Goal: Task Accomplishment & Management: Use online tool/utility

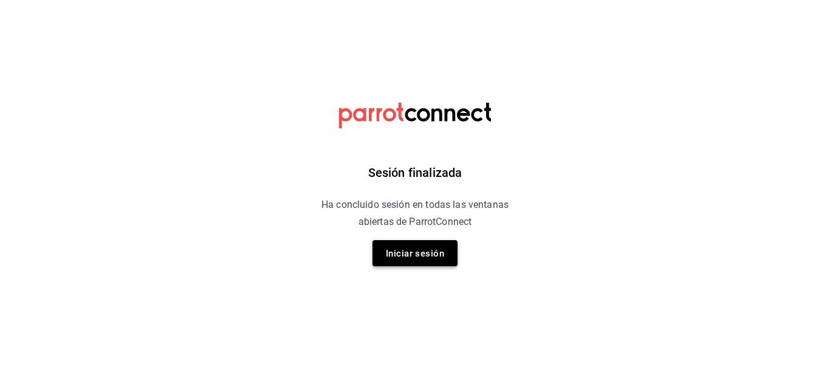
click at [415, 255] on font "Iniciar sesión" at bounding box center [415, 253] width 58 height 11
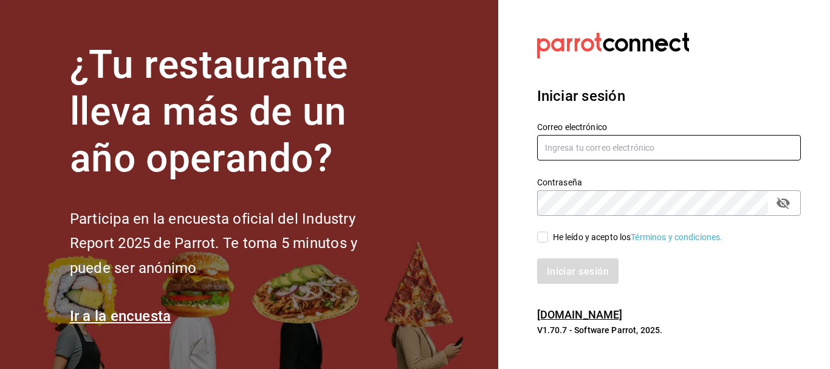
type input "[EMAIL_ADDRESS][DOMAIN_NAME]"
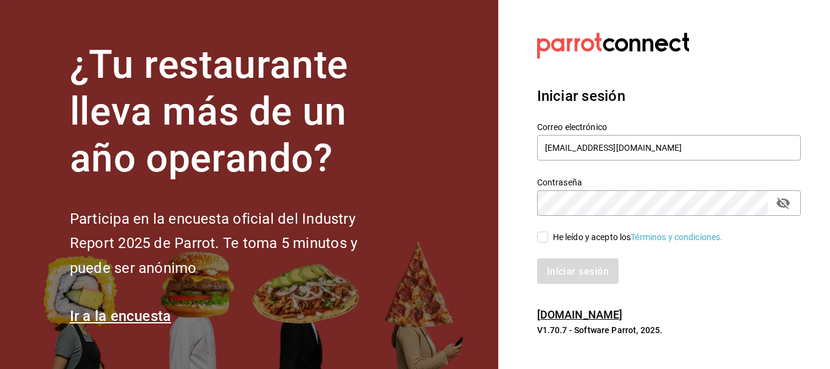
click at [545, 240] on input "He leído y acepto los Términos y condiciones." at bounding box center [542, 236] width 11 height 11
checkbox input "true"
click at [550, 266] on font "Iniciar sesión" at bounding box center [578, 271] width 62 height 12
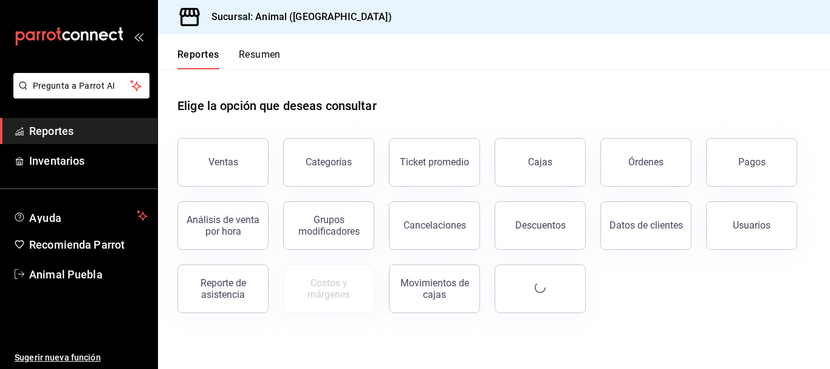
click at [205, 174] on button "Ventas" at bounding box center [222, 162] width 91 height 49
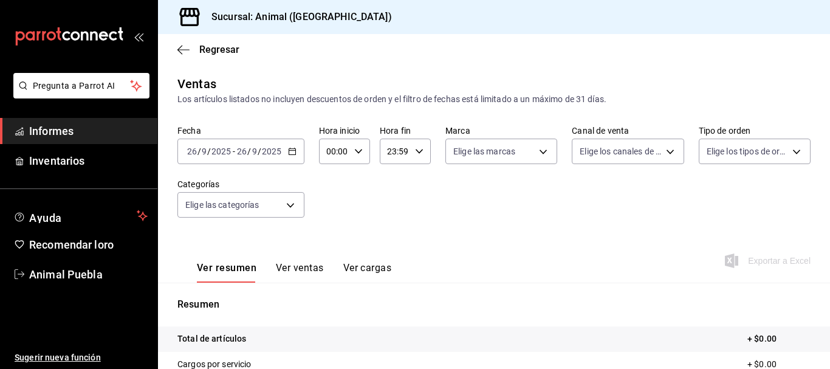
click at [275, 156] on input "2025" at bounding box center [271, 151] width 21 height 10
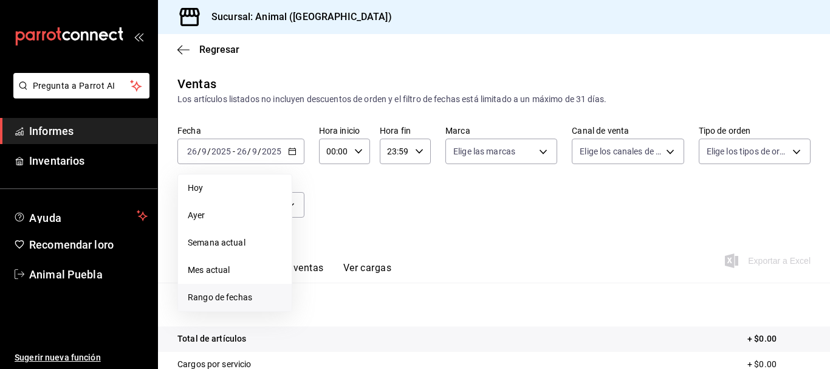
click at [236, 289] on li "Rango de fechas" at bounding box center [235, 297] width 114 height 27
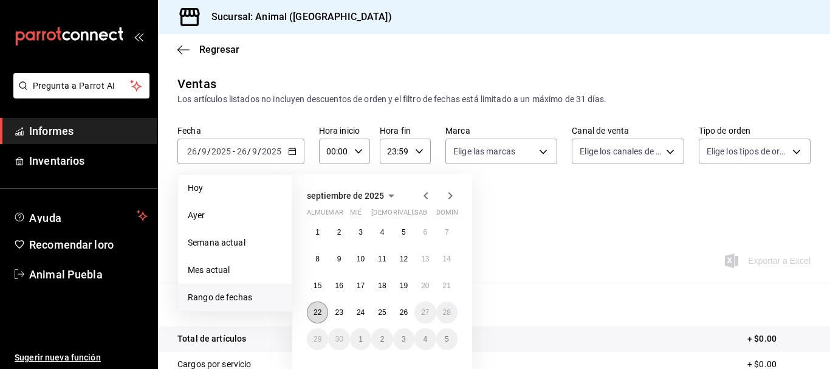
click at [325, 310] on button "22" at bounding box center [317, 312] width 21 height 22
click at [397, 312] on button "26" at bounding box center [403, 312] width 21 height 22
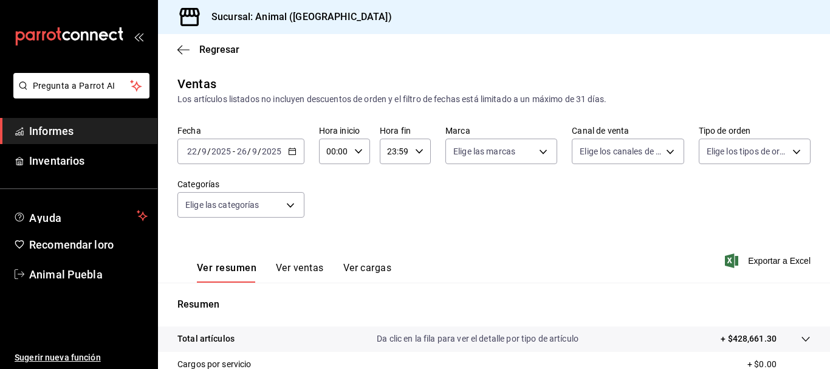
click at [333, 148] on input "00:00" at bounding box center [334, 151] width 30 height 24
click at [330, 152] on div at bounding box center [415, 184] width 830 height 369
click at [344, 153] on input "00:00" at bounding box center [334, 151] width 30 height 24
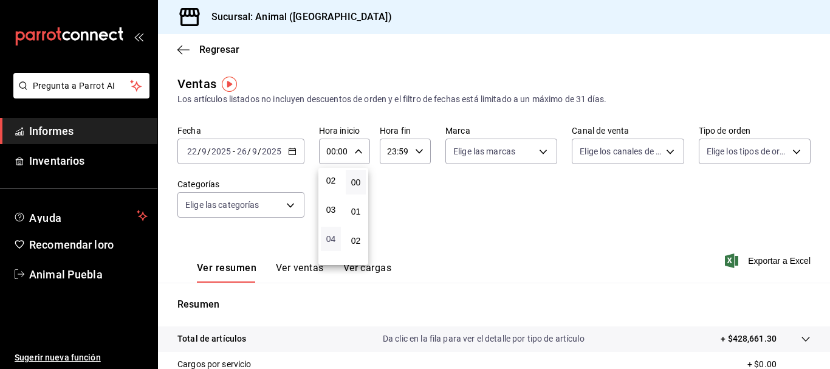
scroll to position [101, 0]
click at [332, 234] on button "05" at bounding box center [331, 226] width 20 height 24
type input "05:00"
click at [333, 224] on font "05" at bounding box center [331, 227] width 10 height 10
click at [402, 156] on div at bounding box center [415, 184] width 830 height 369
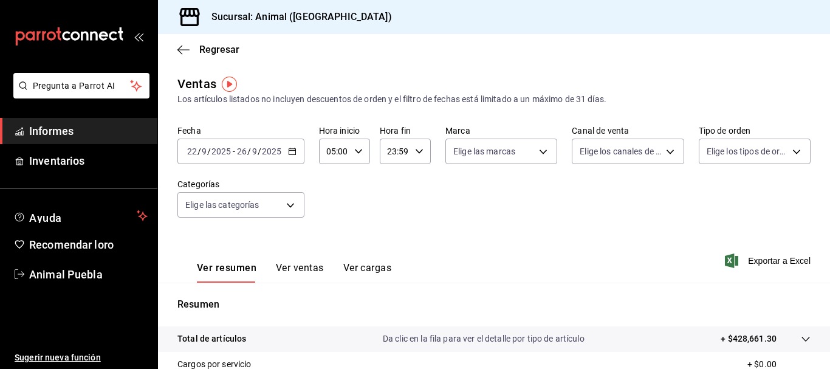
click at [395, 152] on input "23:59" at bounding box center [395, 151] width 30 height 24
click at [389, 152] on div at bounding box center [415, 184] width 830 height 369
drag, startPoint x: 387, startPoint y: 152, endPoint x: 412, endPoint y: 152, distance: 24.9
click at [412, 152] on div "23:59 Hora fin" at bounding box center [405, 151] width 51 height 26
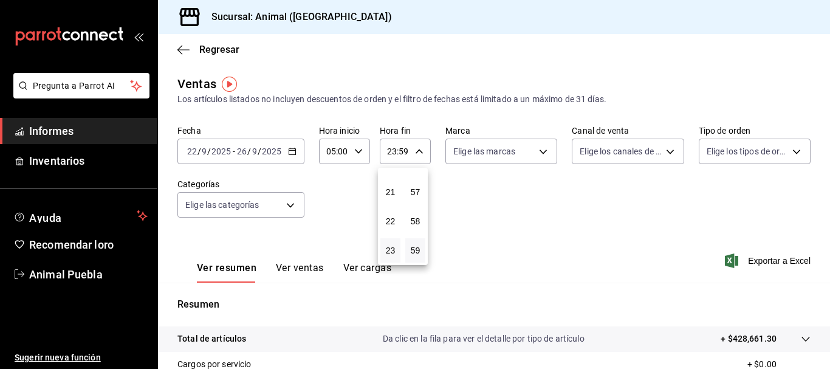
click at [392, 151] on div at bounding box center [415, 184] width 830 height 369
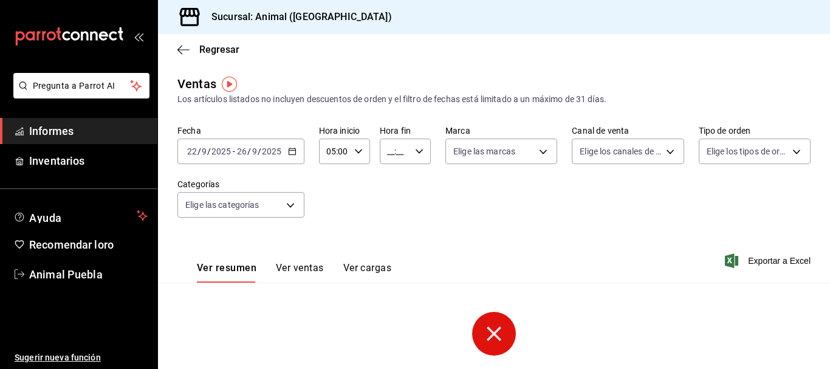
click at [393, 155] on input "__:__" at bounding box center [395, 151] width 30 height 24
click at [386, 211] on button "05" at bounding box center [390, 217] width 20 height 24
click at [417, 179] on font "00" at bounding box center [416, 182] width 10 height 10
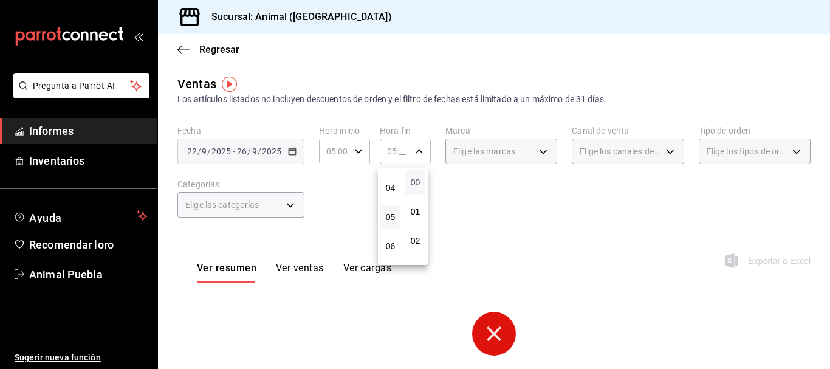
type input "05:00"
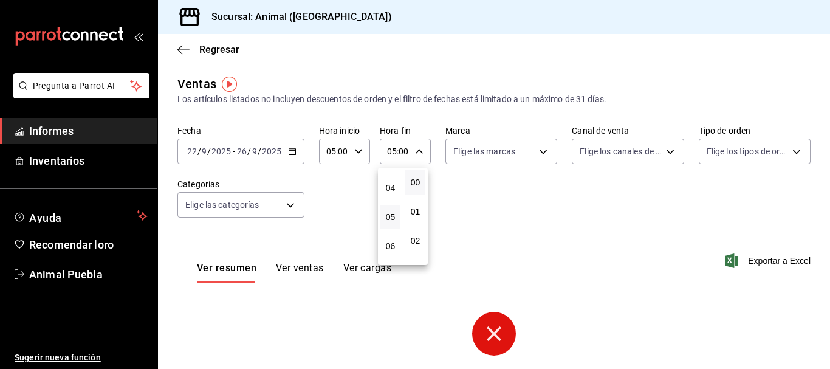
click at [331, 191] on div at bounding box center [415, 184] width 830 height 369
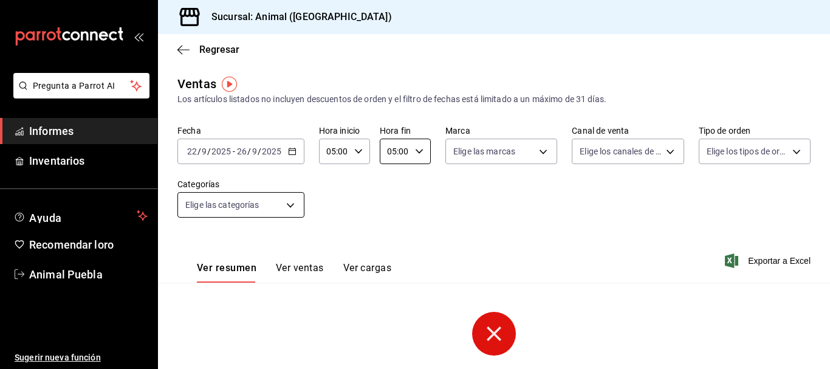
click at [287, 210] on body "Pregunta a Parrot AI Informes Inventarios Ayuda Recomendar loro Animal Puebla S…" at bounding box center [415, 184] width 830 height 369
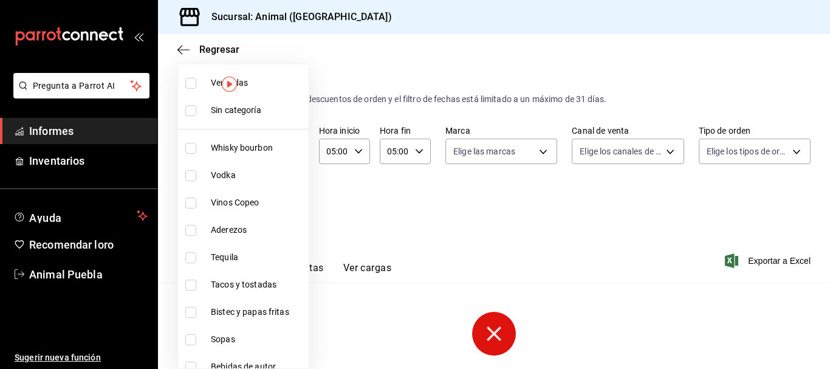
click at [191, 95] on li "Ver todas" at bounding box center [243, 82] width 131 height 27
type input "696422f3-042f-4992-a796-20cec1d2addd,ab2f2cdd-2d2d-455a-bd59-969ed93fbee5,5744a…"
checkbox input "true"
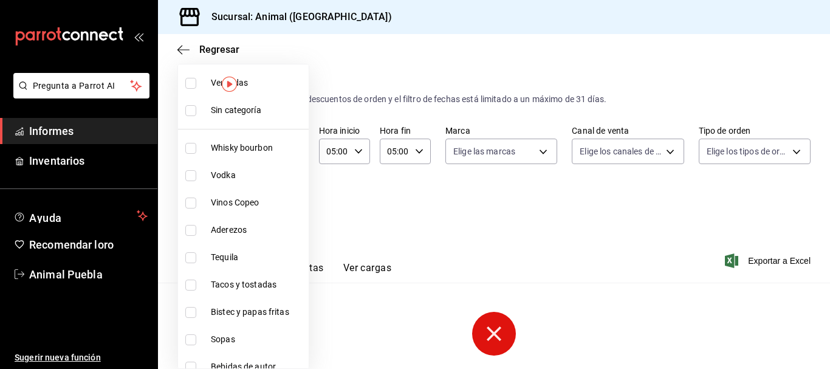
checkbox input "true"
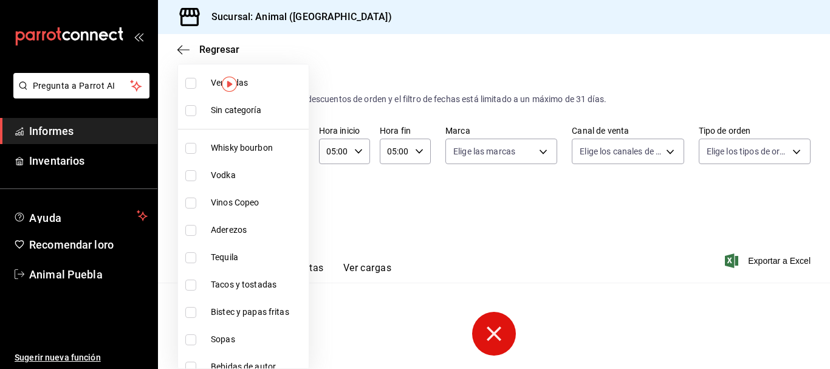
checkbox input "true"
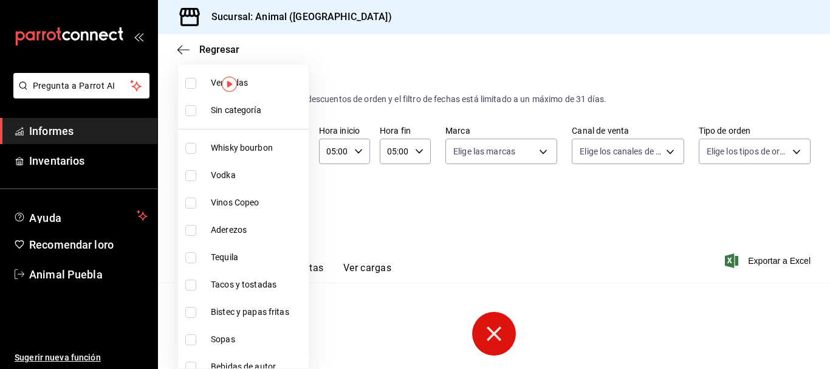
checkbox input "true"
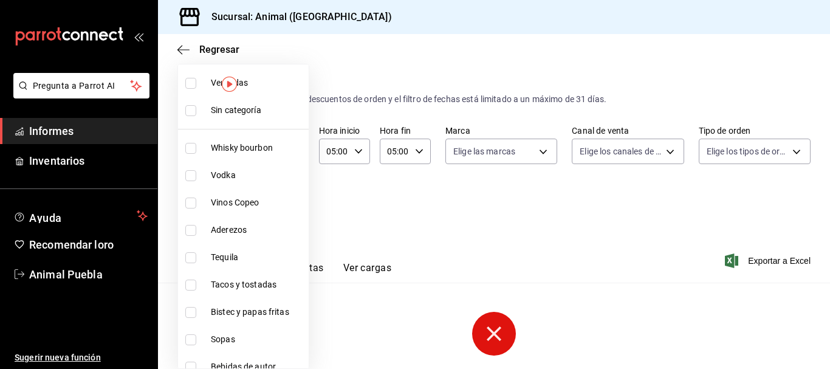
checkbox input "true"
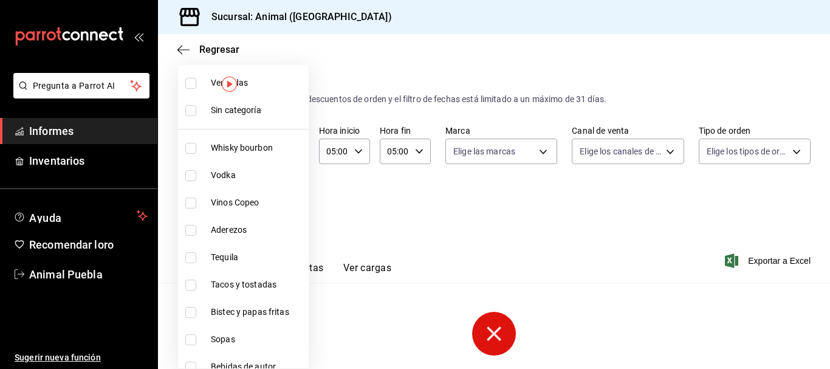
checkbox input "true"
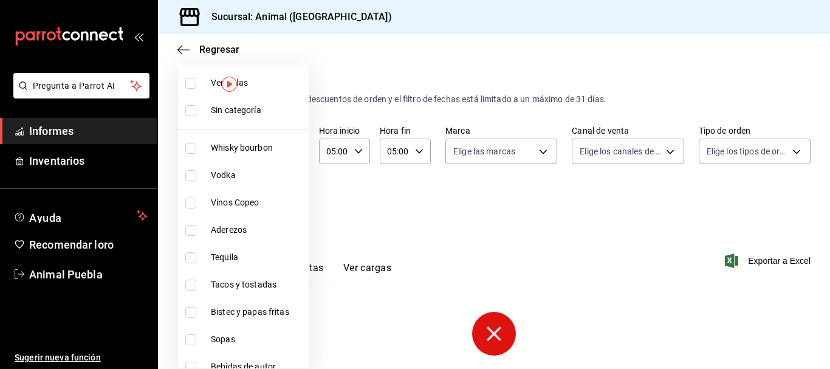
checkbox input "true"
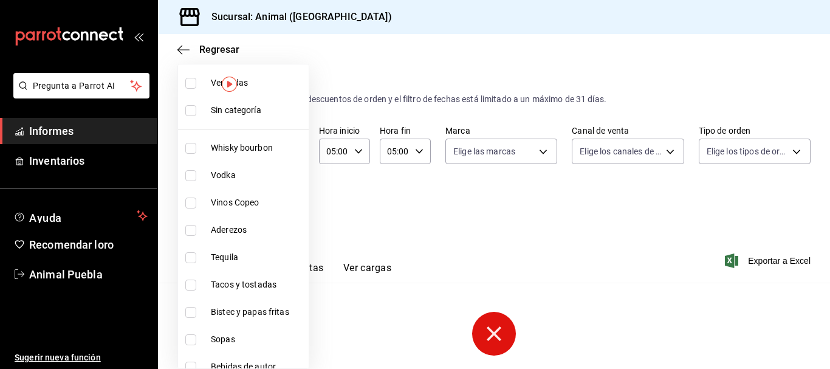
checkbox input "true"
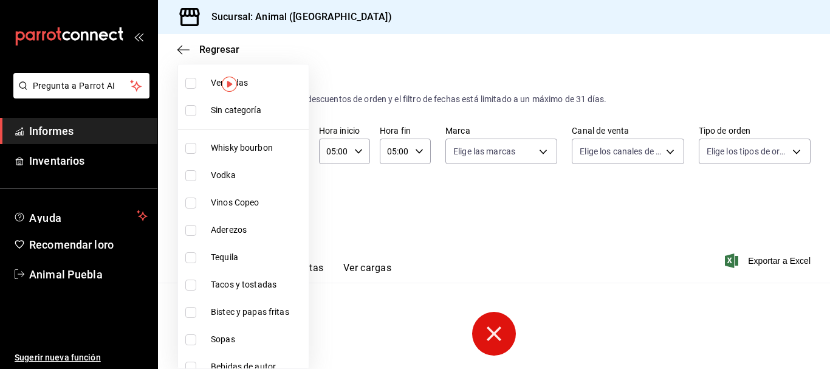
checkbox input "true"
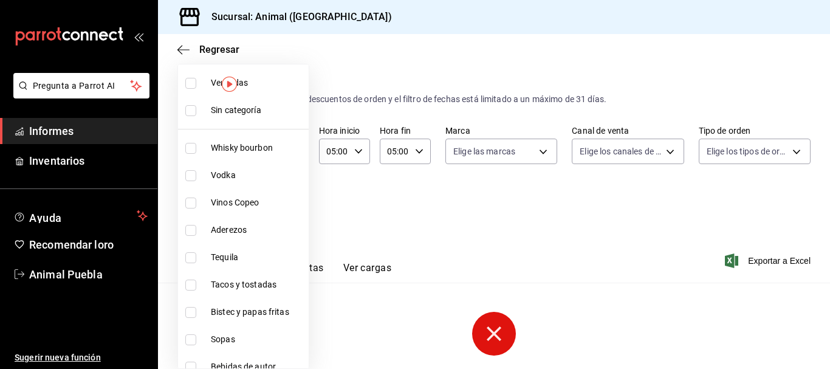
checkbox input "true"
click at [198, 115] on label at bounding box center [193, 110] width 16 height 11
click at [196, 115] on input "checkbox" at bounding box center [190, 110] width 11 height 11
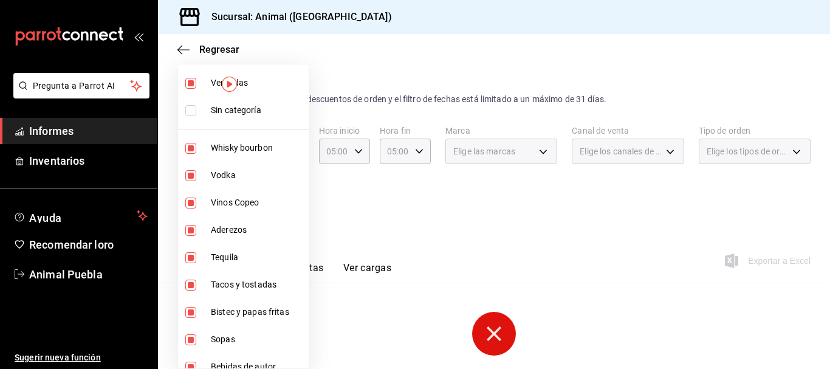
click at [216, 111] on font "Sin categoría" at bounding box center [236, 110] width 50 height 10
checkbox input "true"
click at [377, 208] on div at bounding box center [415, 184] width 830 height 369
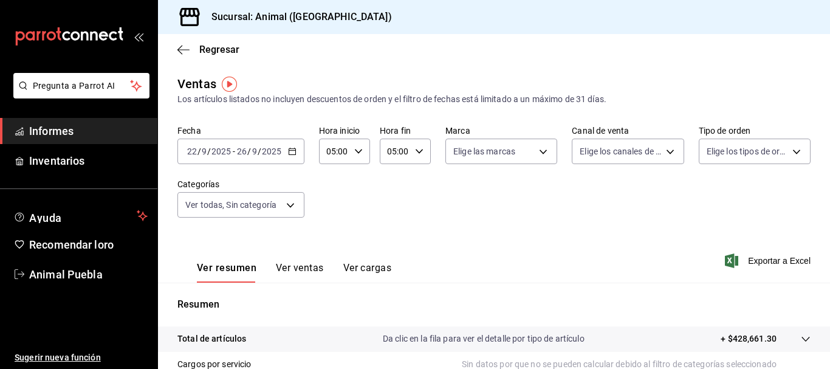
click at [264, 158] on div "2025-09-22 22 / 9 / 2025 - 2025-09-26 26 / 9 / 2025" at bounding box center [240, 151] width 127 height 26
click at [545, 226] on div "Fecha 2025-09-22 22 / 9 / 2025 - 2025-09-26 26 / 9 / 2025 Hora inicio 05:00 Hor…" at bounding box center [493, 178] width 633 height 107
click at [749, 260] on font "Exportar a Excel" at bounding box center [779, 261] width 63 height 10
